Goal: Task Accomplishment & Management: Manage account settings

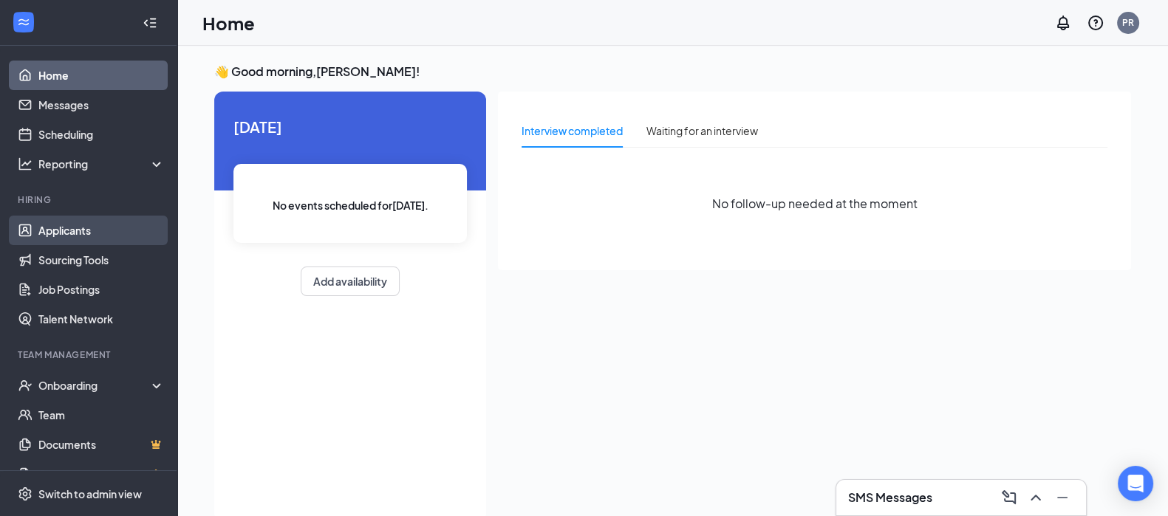
click at [69, 222] on link "Applicants" at bounding box center [101, 231] width 126 height 30
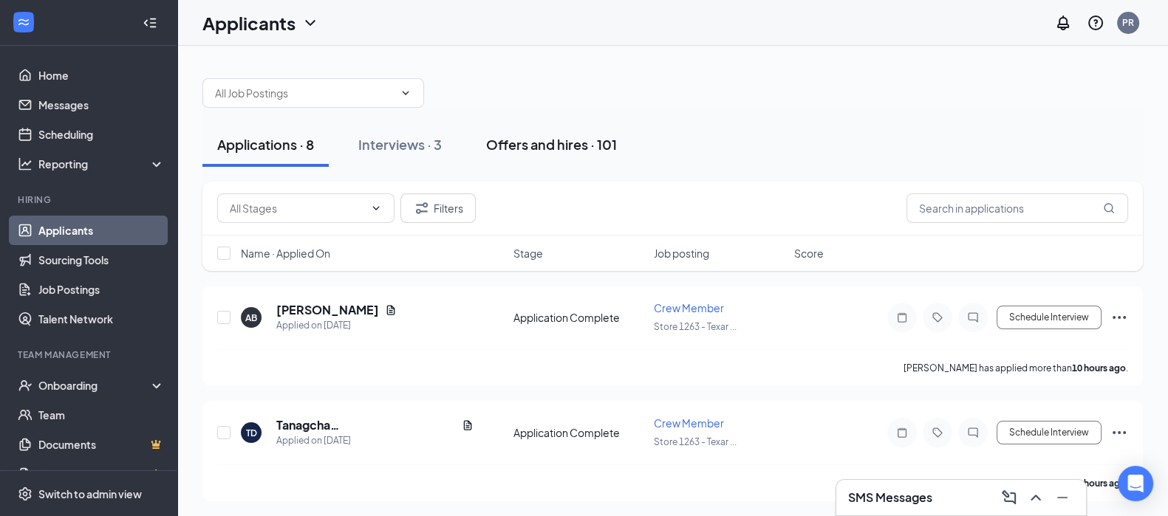
click at [556, 142] on div "Offers and hires · 101" at bounding box center [551, 144] width 131 height 18
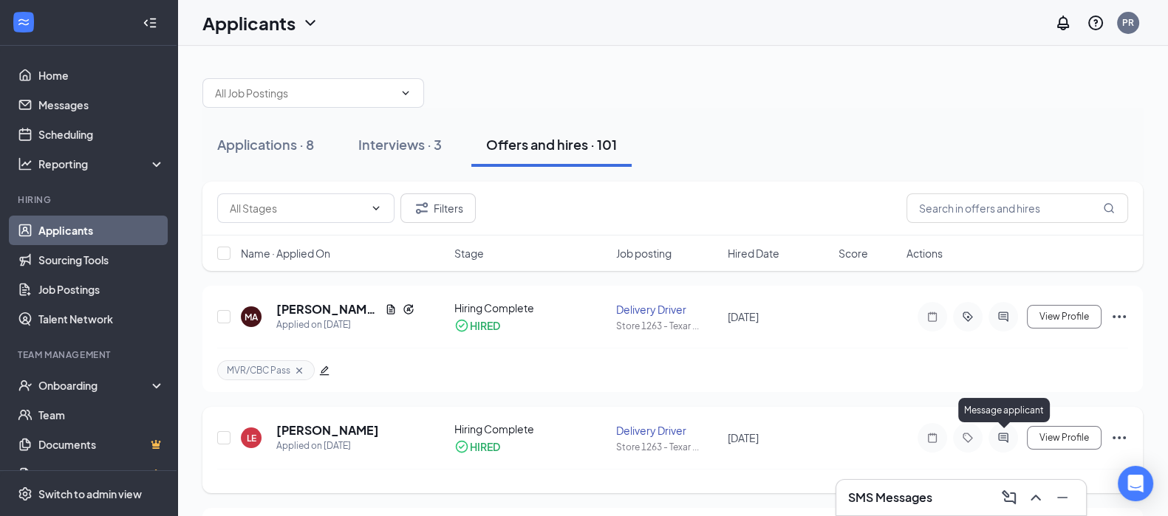
click at [1005, 435] on icon "ActiveChat" at bounding box center [1003, 438] width 18 height 12
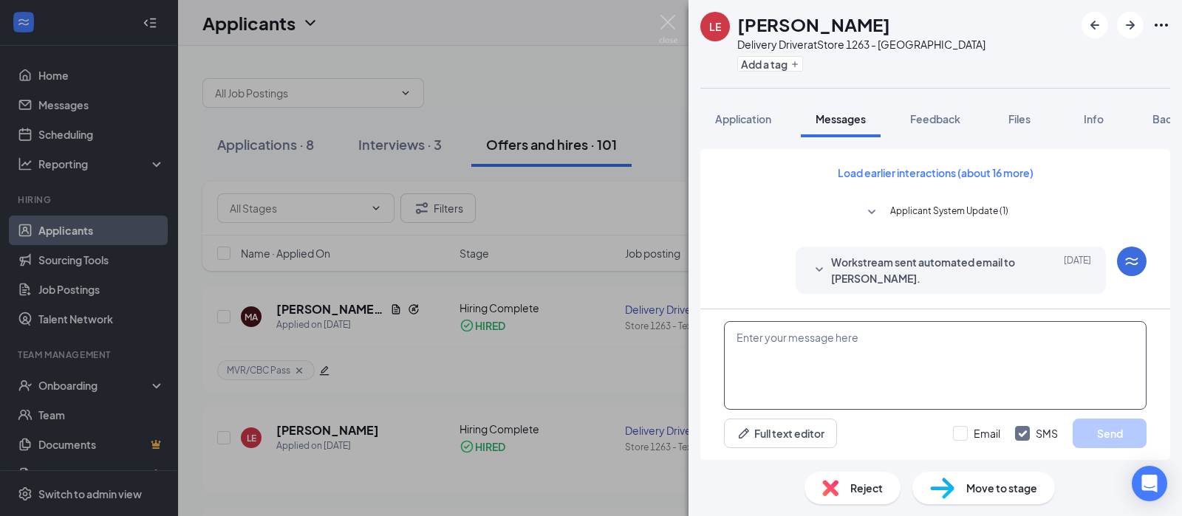
click at [815, 347] on textarea at bounding box center [935, 365] width 423 height 89
type textarea "i will message you to start as soon as i have your uniform"
click at [962, 426] on input "Email" at bounding box center [976, 433] width 47 height 15
checkbox input "true"
click at [986, 490] on span "Move to stage" at bounding box center [1001, 488] width 71 height 16
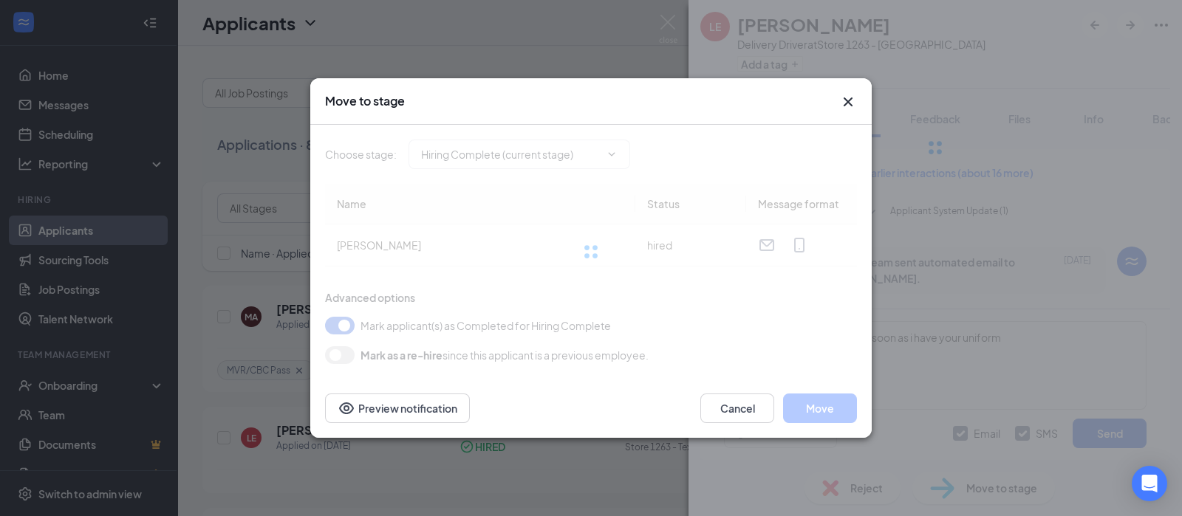
type input "Hiring Complete (current stage)"
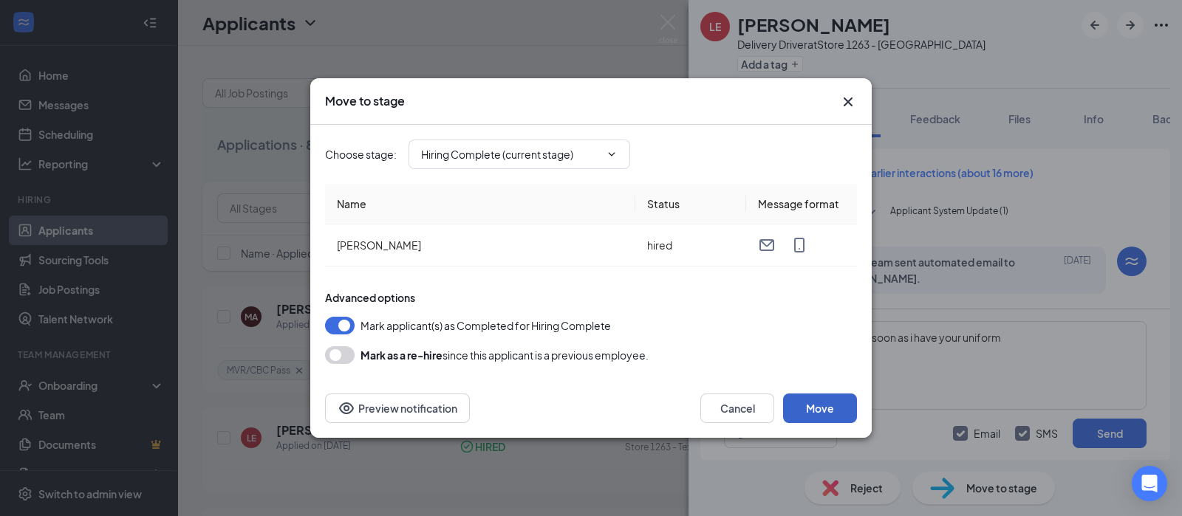
click at [822, 409] on button "Move" at bounding box center [820, 409] width 74 height 30
click at [734, 408] on button "Cancel" at bounding box center [737, 409] width 74 height 30
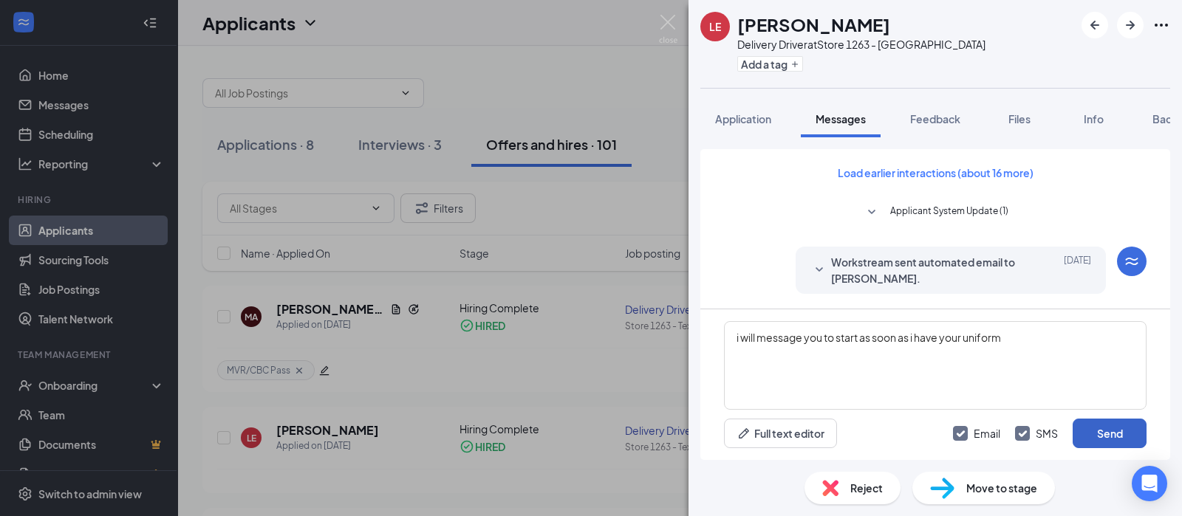
click at [1104, 434] on button "Send" at bounding box center [1110, 434] width 74 height 30
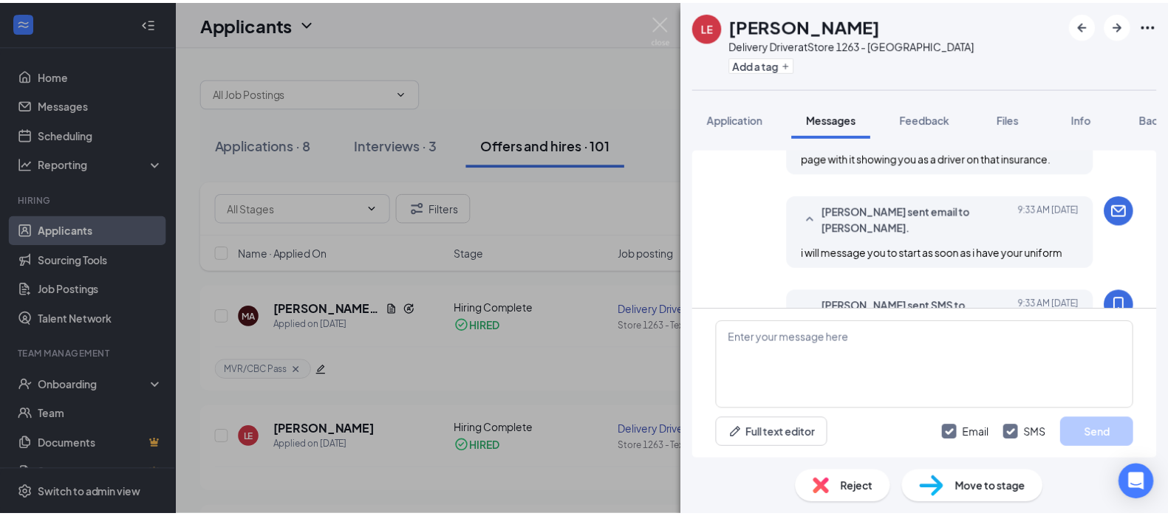
scroll to position [601, 0]
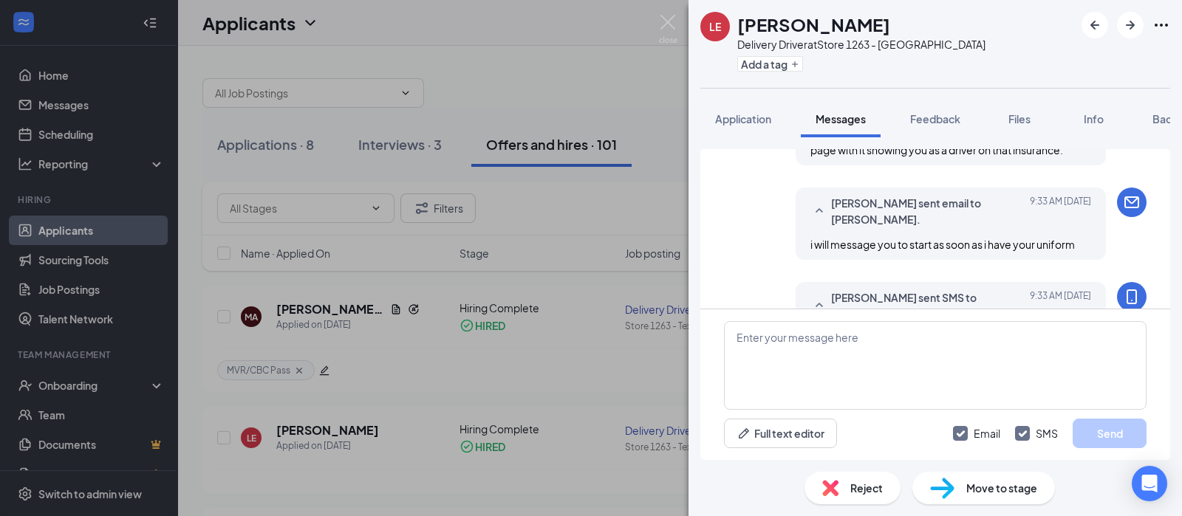
click at [337, 317] on div "LE [PERSON_NAME] Delivery Driver at Store 1263 - Texarkana Add a tag Applicatio…" at bounding box center [591, 258] width 1182 height 516
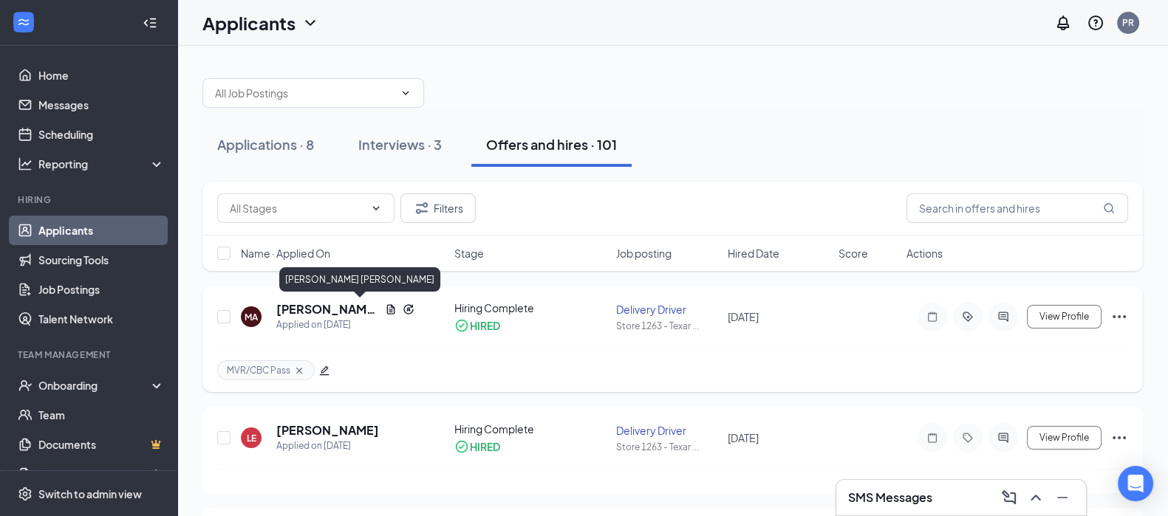
click at [318, 309] on h5 "[PERSON_NAME] [PERSON_NAME]" at bounding box center [327, 309] width 103 height 16
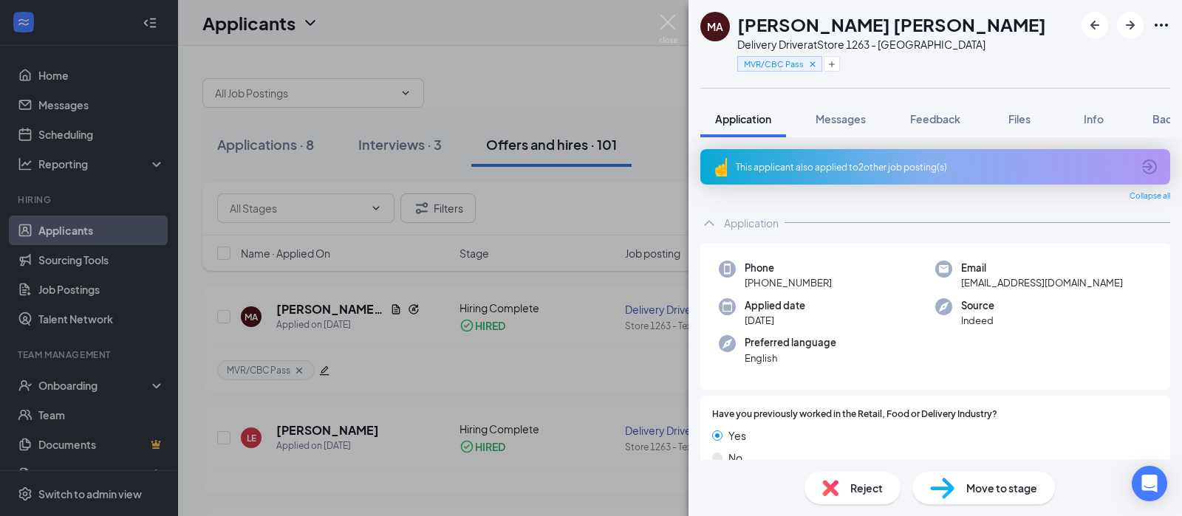
click at [83, 387] on div "MA [PERSON_NAME] [PERSON_NAME] Delivery Driver at Store 1263 - Texarkana MVR/CB…" at bounding box center [591, 258] width 1182 height 516
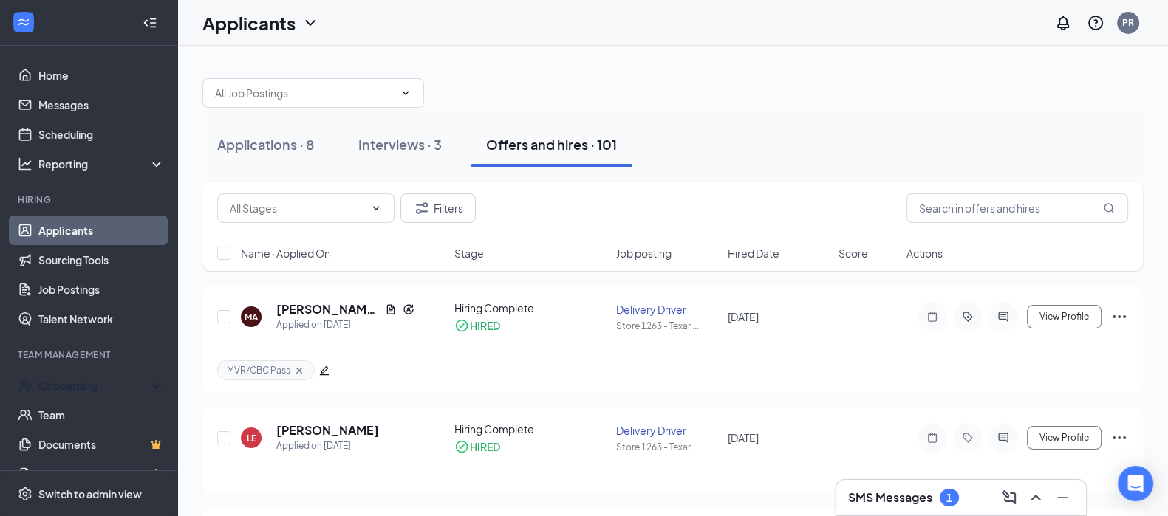
click at [83, 387] on div "Onboarding" at bounding box center [95, 385] width 114 height 15
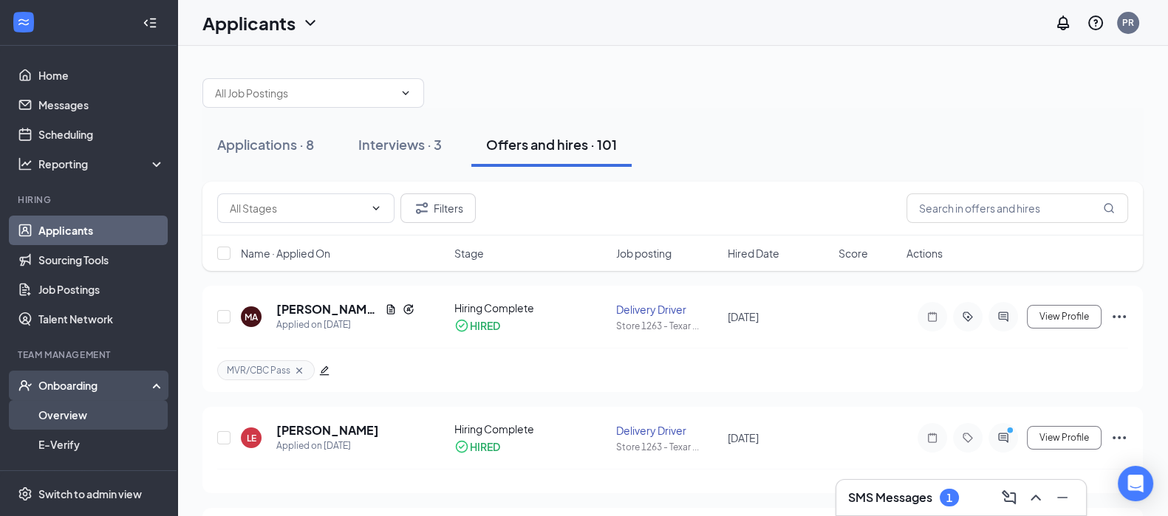
click at [90, 412] on link "Overview" at bounding box center [101, 415] width 126 height 30
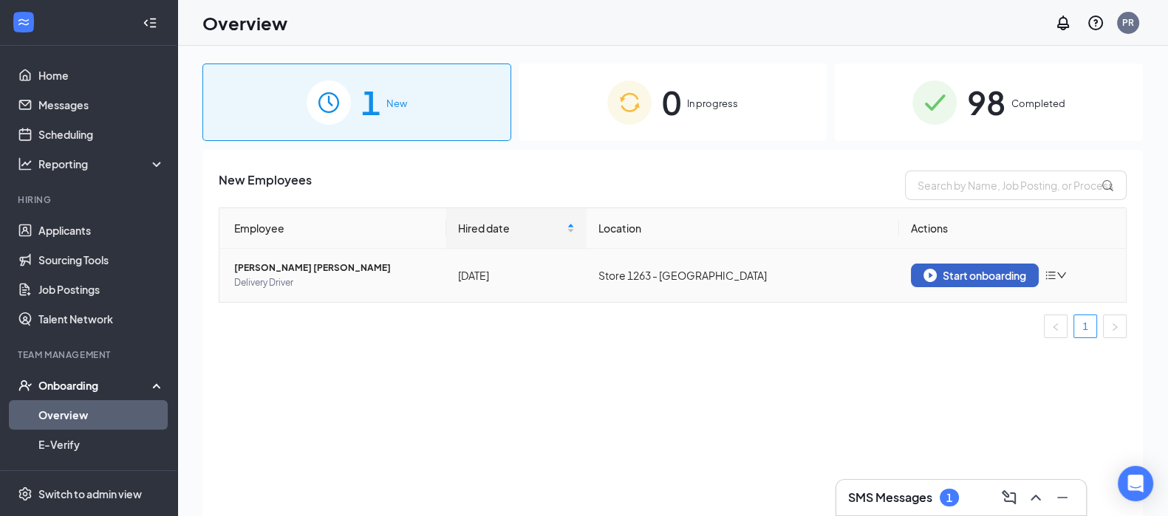
click at [953, 277] on div "Start onboarding" at bounding box center [974, 275] width 103 height 13
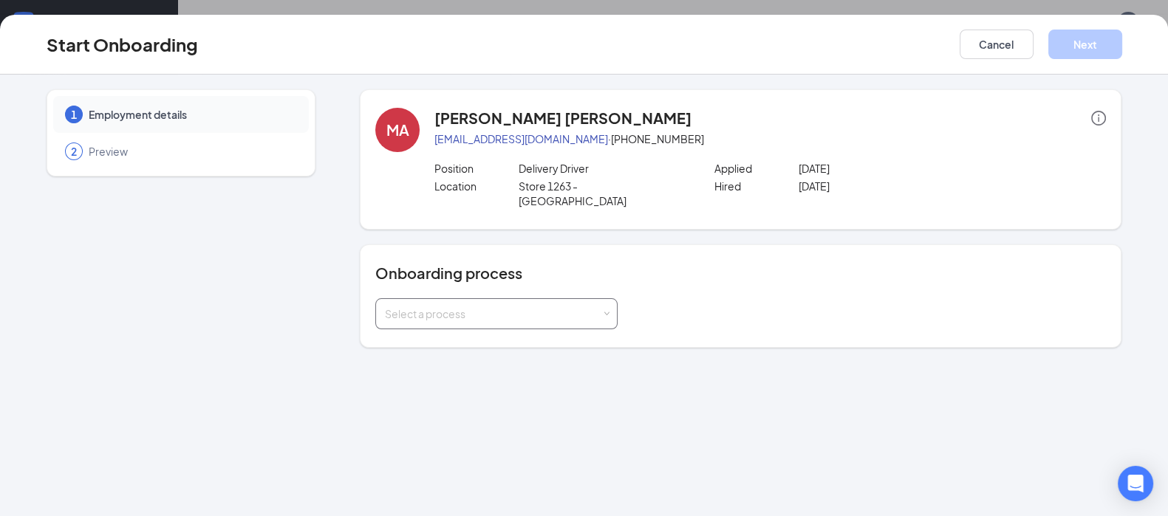
click at [533, 307] on div "Select a process" at bounding box center [493, 314] width 216 height 15
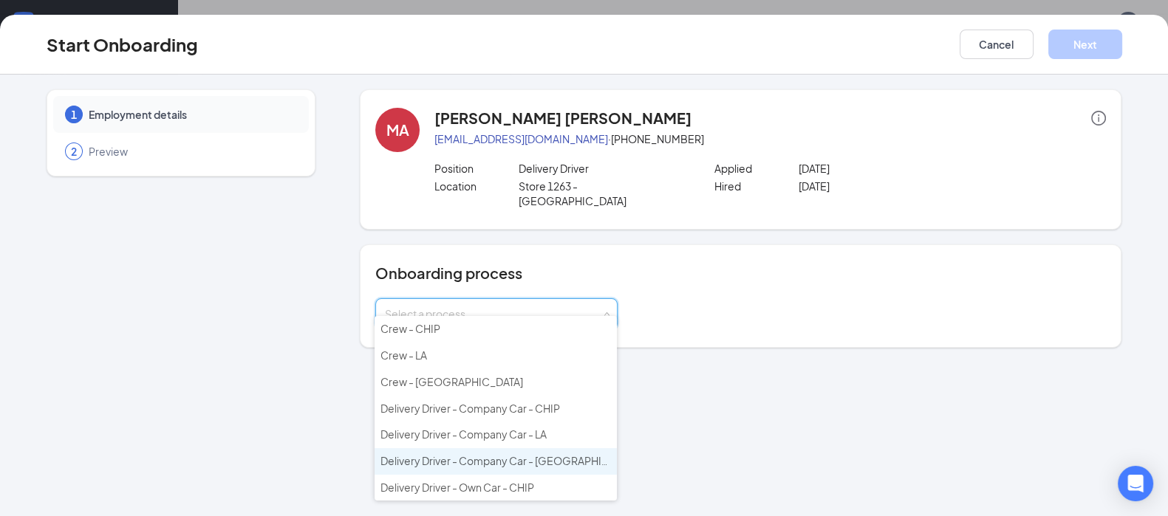
click at [475, 455] on span "Delivery Driver - Company Car - [GEOGRAPHIC_DATA]" at bounding box center [511, 460] width 262 height 13
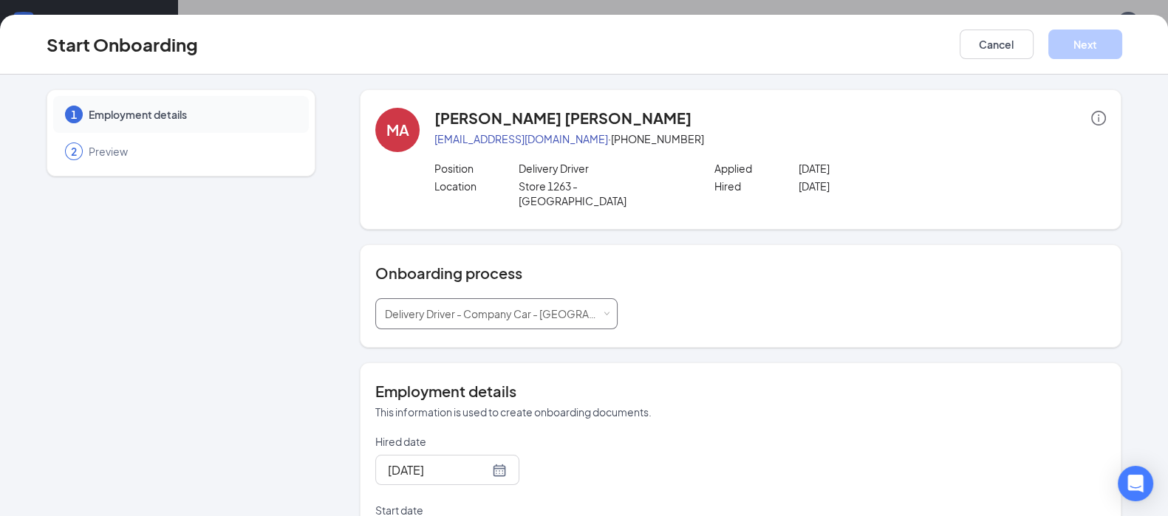
scroll to position [92, 0]
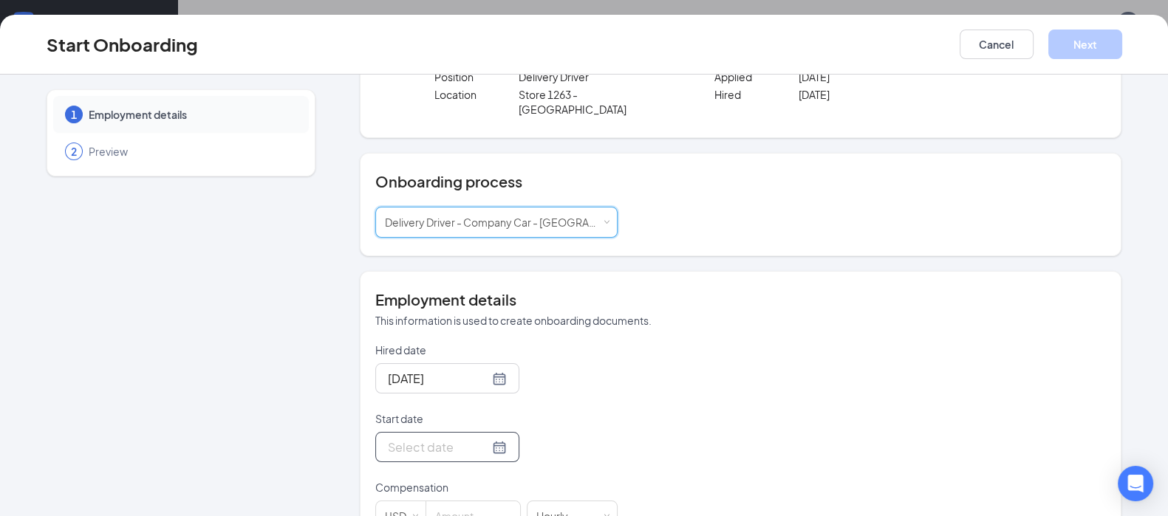
click at [406, 438] on input "Start date" at bounding box center [438, 447] width 101 height 18
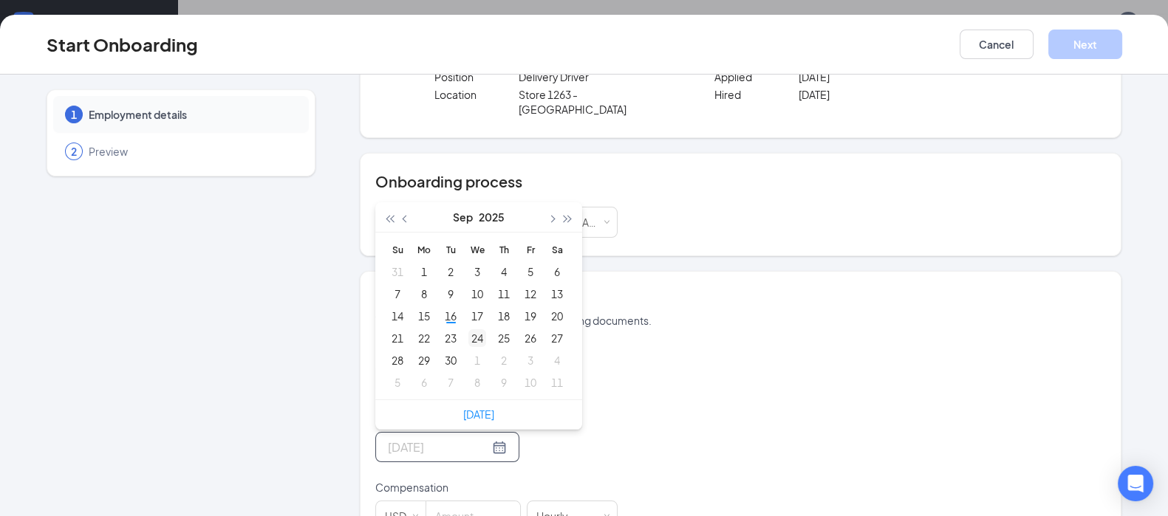
type input "[DATE]"
click at [469, 329] on div "24" at bounding box center [477, 338] width 18 height 18
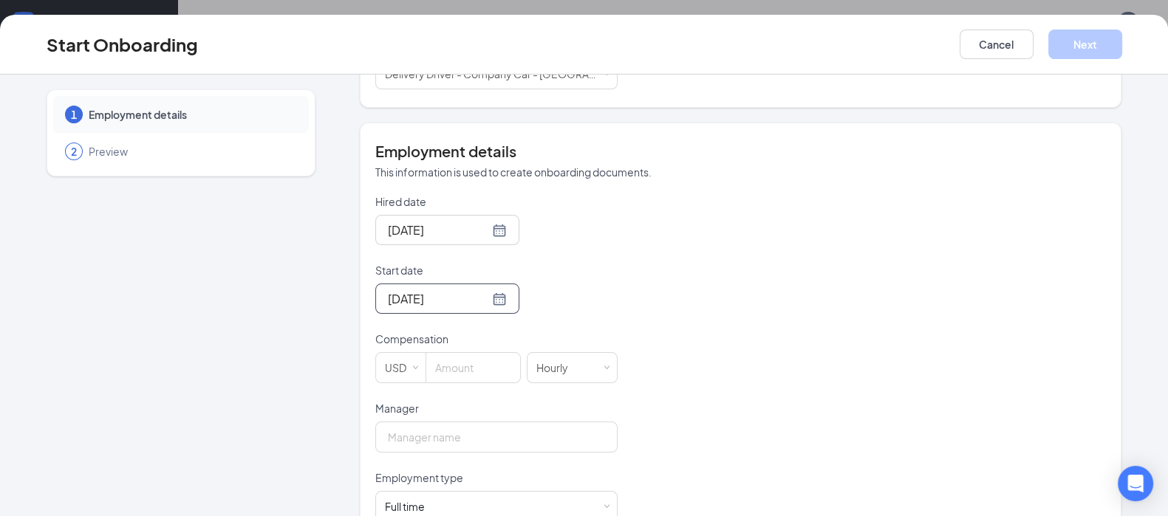
scroll to position [277, 0]
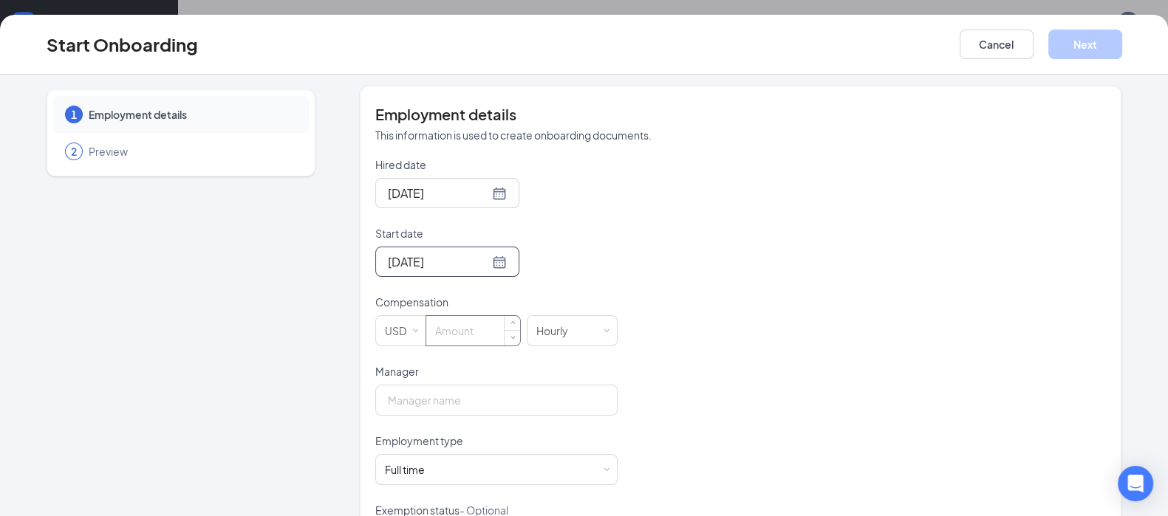
click at [451, 316] on input at bounding box center [473, 331] width 94 height 30
type input "9"
click at [436, 385] on input "Manager" at bounding box center [496, 400] width 242 height 31
type input "[PERSON_NAME]"
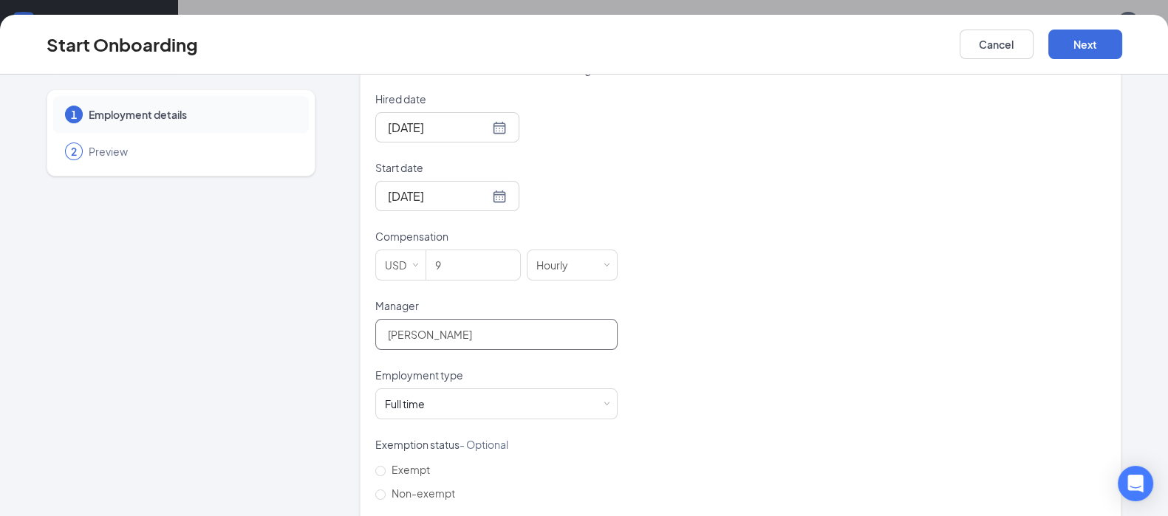
scroll to position [417, 0]
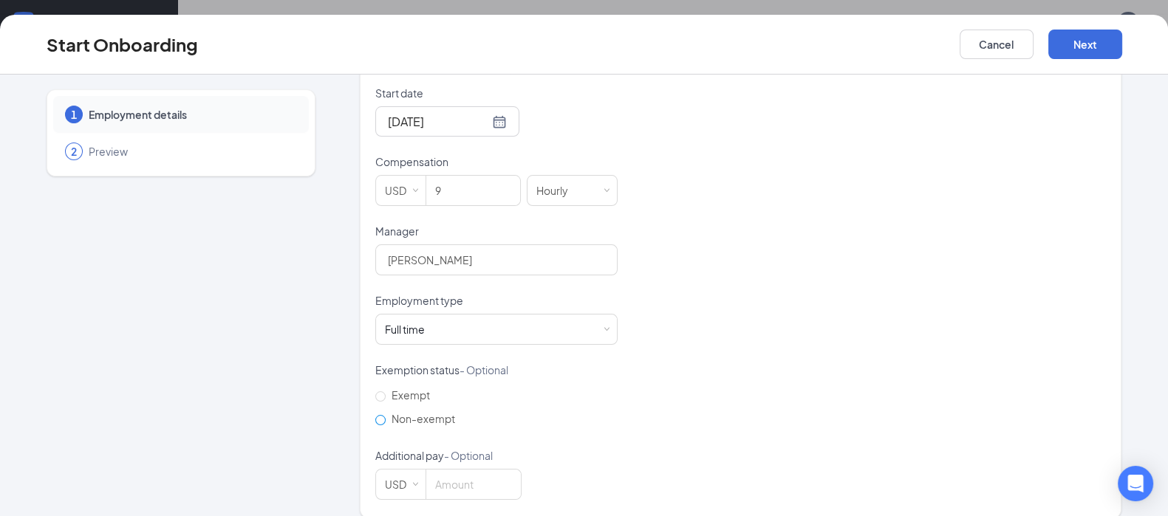
click at [375, 415] on input "Non-exempt" at bounding box center [380, 420] width 10 height 10
radio input "true"
click at [1077, 46] on button "Next" at bounding box center [1085, 45] width 74 height 30
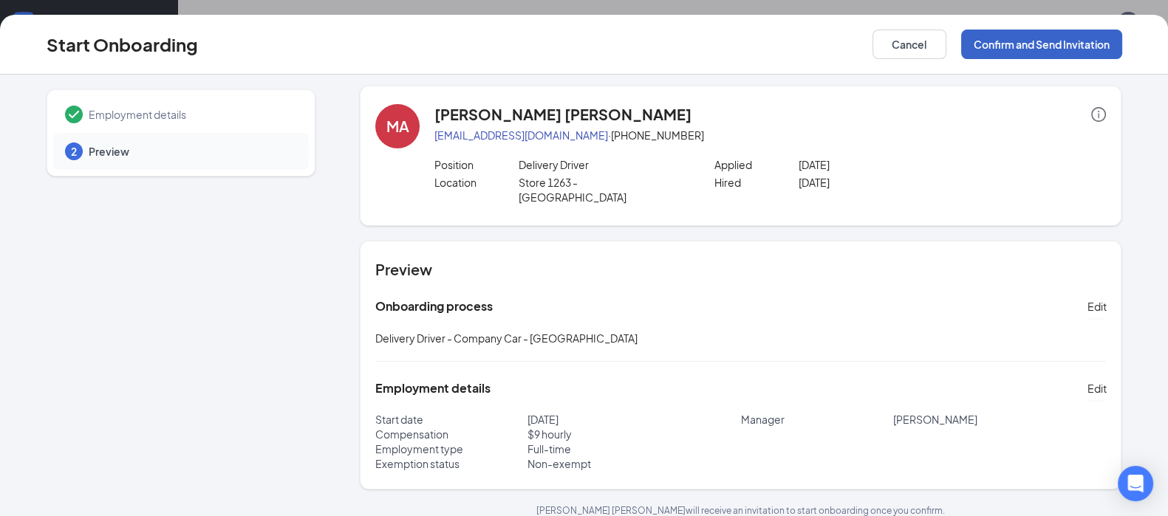
click at [1053, 47] on button "Confirm and Send Invitation" at bounding box center [1041, 45] width 161 height 30
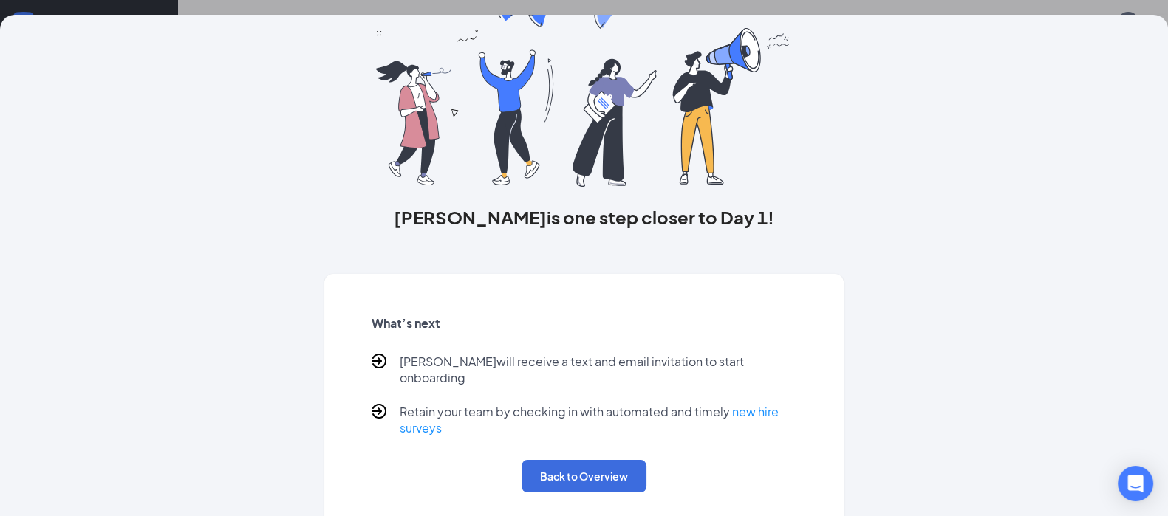
scroll to position [89, 0]
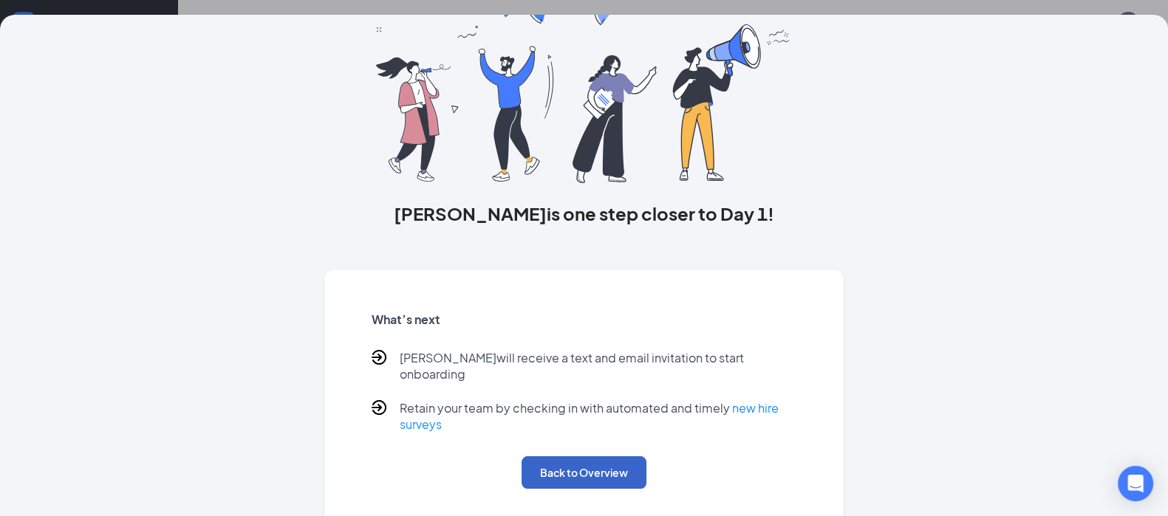
click at [593, 457] on button "Back to Overview" at bounding box center [584, 473] width 125 height 33
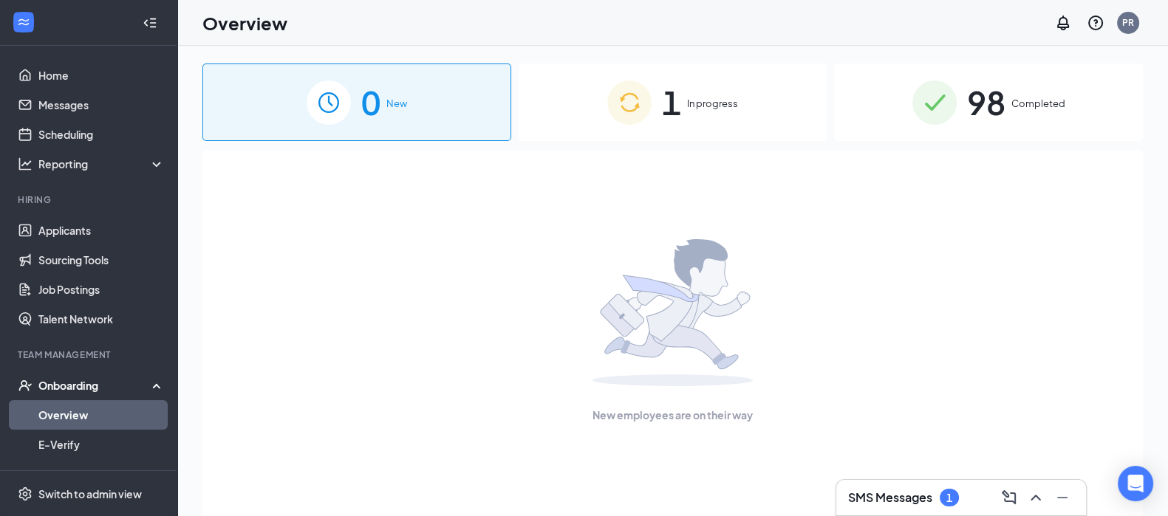
scroll to position [0, 0]
click at [714, 106] on span "In progress" at bounding box center [712, 103] width 51 height 15
